Goal: Information Seeking & Learning: Find specific page/section

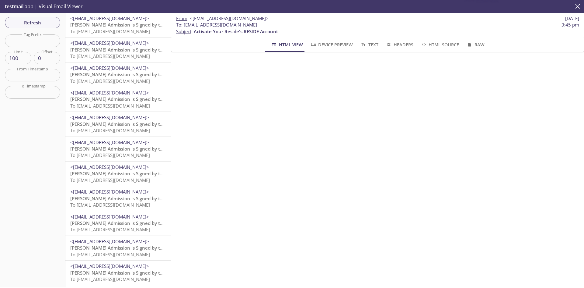
click at [120, 27] on span "[PERSON_NAME] Admission is Signed by the Resident" at bounding box center [128, 25] width 116 height 6
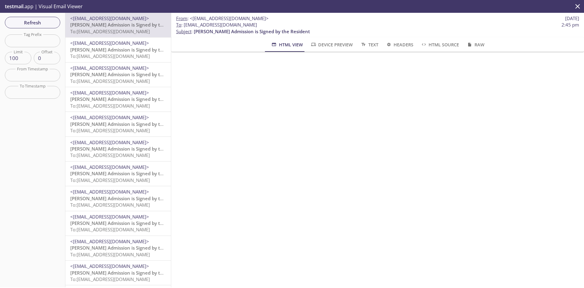
drag, startPoint x: 261, startPoint y: 26, endPoint x: 183, endPoint y: 25, distance: 77.9
click at [183, 25] on span "To : [EMAIL_ADDRESS][DOMAIN_NAME] 2:45 pm" at bounding box center [377, 25] width 403 height 6
copy span "[EMAIL_ADDRESS][DOMAIN_NAME]"
click at [41, 22] on span "Refresh" at bounding box center [33, 23] width 46 height 8
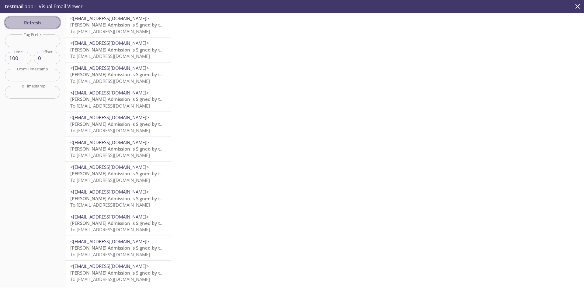
click at [41, 22] on span "Refresh" at bounding box center [33, 23] width 46 height 8
click at [34, 23] on span "Refresh" at bounding box center [33, 23] width 46 height 8
click at [45, 16] on div "Refresh Filters Tag Prefix Tag Prefix Limit 100 Limit Offset 0 Offset From Time…" at bounding box center [32, 150] width 65 height 274
click at [50, 19] on span "Refresh" at bounding box center [33, 23] width 46 height 8
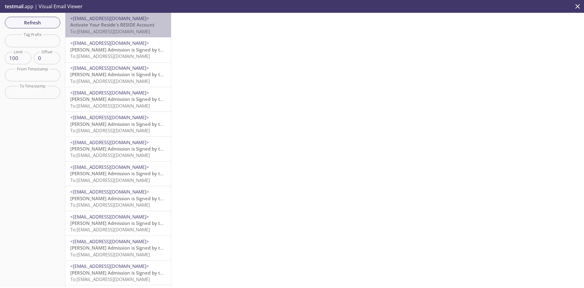
click at [128, 26] on span "Activate Your Reside's RESIDE Account" at bounding box center [112, 25] width 84 height 6
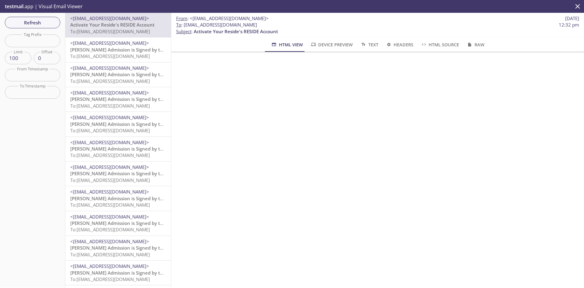
drag, startPoint x: 277, startPoint y: 26, endPoint x: 185, endPoint y: 23, distance: 91.7
click at [185, 23] on span "To : [EMAIL_ADDRESS][DOMAIN_NAME] 12:32 pm" at bounding box center [377, 25] width 403 height 6
copy span "[EMAIL_ADDRESS][DOMAIN_NAME]"
click at [41, 24] on span "Refresh" at bounding box center [33, 23] width 46 height 8
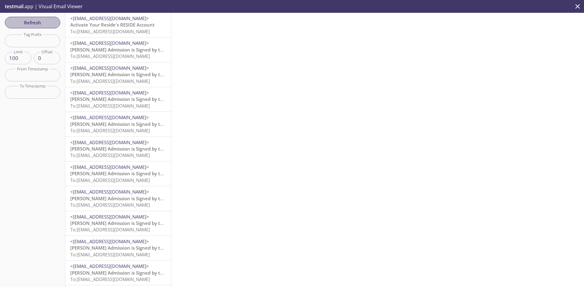
click at [43, 24] on span "Refresh" at bounding box center [33, 23] width 46 height 8
click at [57, 23] on button "Refresh" at bounding box center [32, 23] width 55 height 12
click at [52, 25] on span "Refresh" at bounding box center [33, 23] width 46 height 8
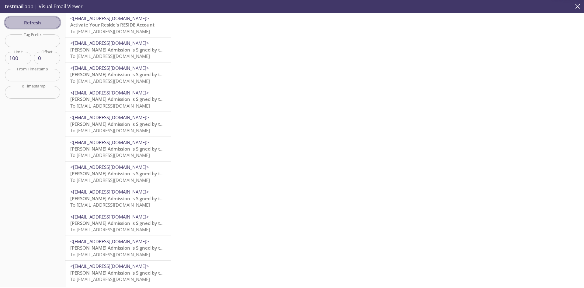
click at [44, 25] on span "Refresh" at bounding box center [33, 23] width 46 height 8
click at [49, 22] on span "Refresh" at bounding box center [33, 23] width 46 height 8
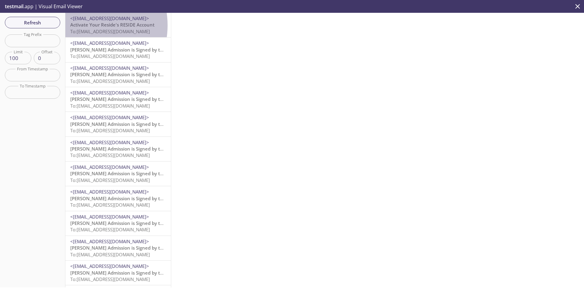
click at [82, 25] on span "Activate Your Reside's RESIDE Account" at bounding box center [112, 25] width 84 height 6
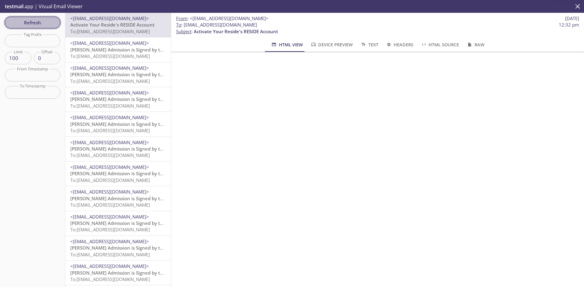
click at [44, 26] on span "Refresh" at bounding box center [33, 23] width 46 height 8
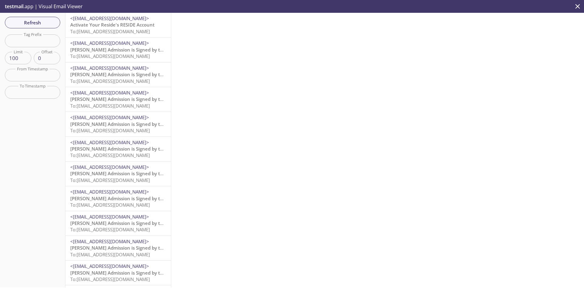
click at [439, 57] on div at bounding box center [377, 150] width 413 height 274
